Goal: Information Seeking & Learning: Understand process/instructions

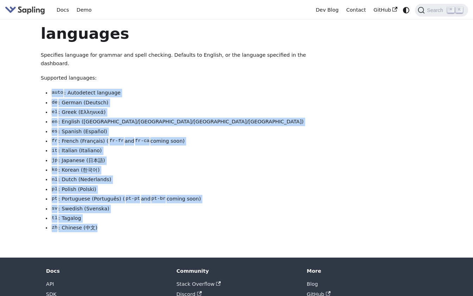
drag, startPoint x: 108, startPoint y: 222, endPoint x: 50, endPoint y: 86, distance: 147.8
click at [50, 89] on ul "auto : Autodetect language de : German (Deutsch) el : Greek (Ελληνικά) en : Eng…" at bounding box center [182, 160] width 283 height 143
copy ul "auto : Autodetect language de : German (Deutsch) el : Greek (Ελληνικά) en : Eng…"
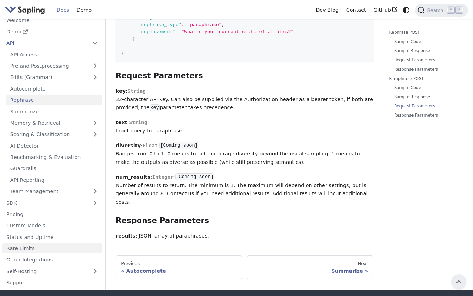
scroll to position [1312, 0]
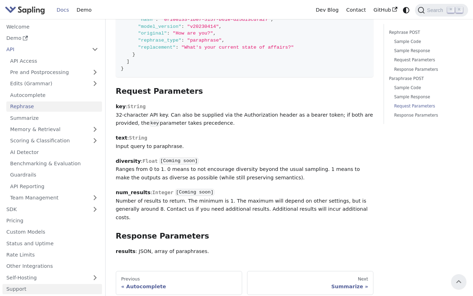
click at [32, 284] on link "Support" at bounding box center [52, 289] width 100 height 10
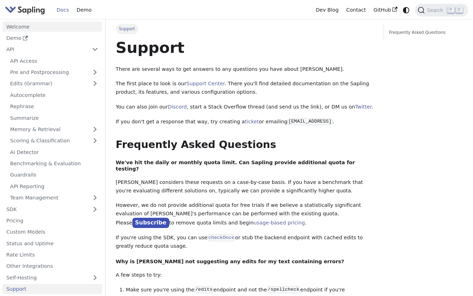
click at [60, 28] on link "Welcome" at bounding box center [52, 26] width 100 height 10
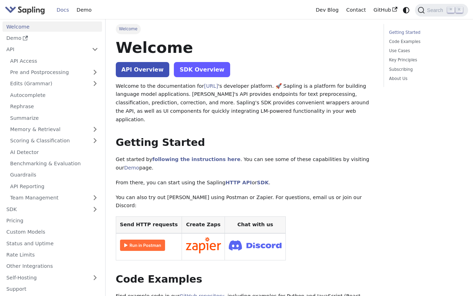
click at [195, 72] on link "SDK Overview" at bounding box center [202, 69] width 56 height 15
click at [24, 108] on link "Rephrase" at bounding box center [54, 106] width 96 height 10
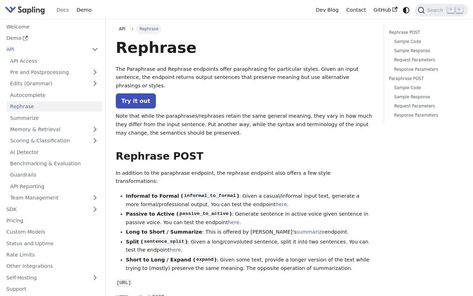
scroll to position [1, 0]
click at [144, 95] on link "Try it out" at bounding box center [136, 100] width 40 height 15
click at [136, 93] on link "Try it out" at bounding box center [136, 100] width 40 height 15
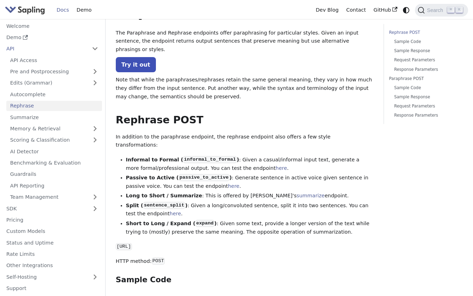
scroll to position [43, 0]
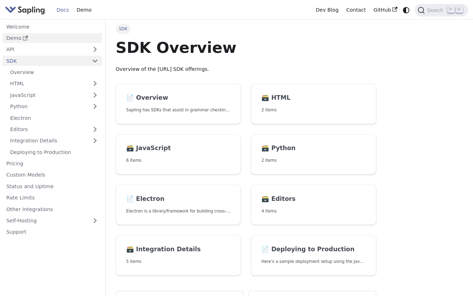
click at [25, 38] on icon "Docs sidebar" at bounding box center [25, 38] width 5 height 5
